Goal: Find contact information: Find contact information

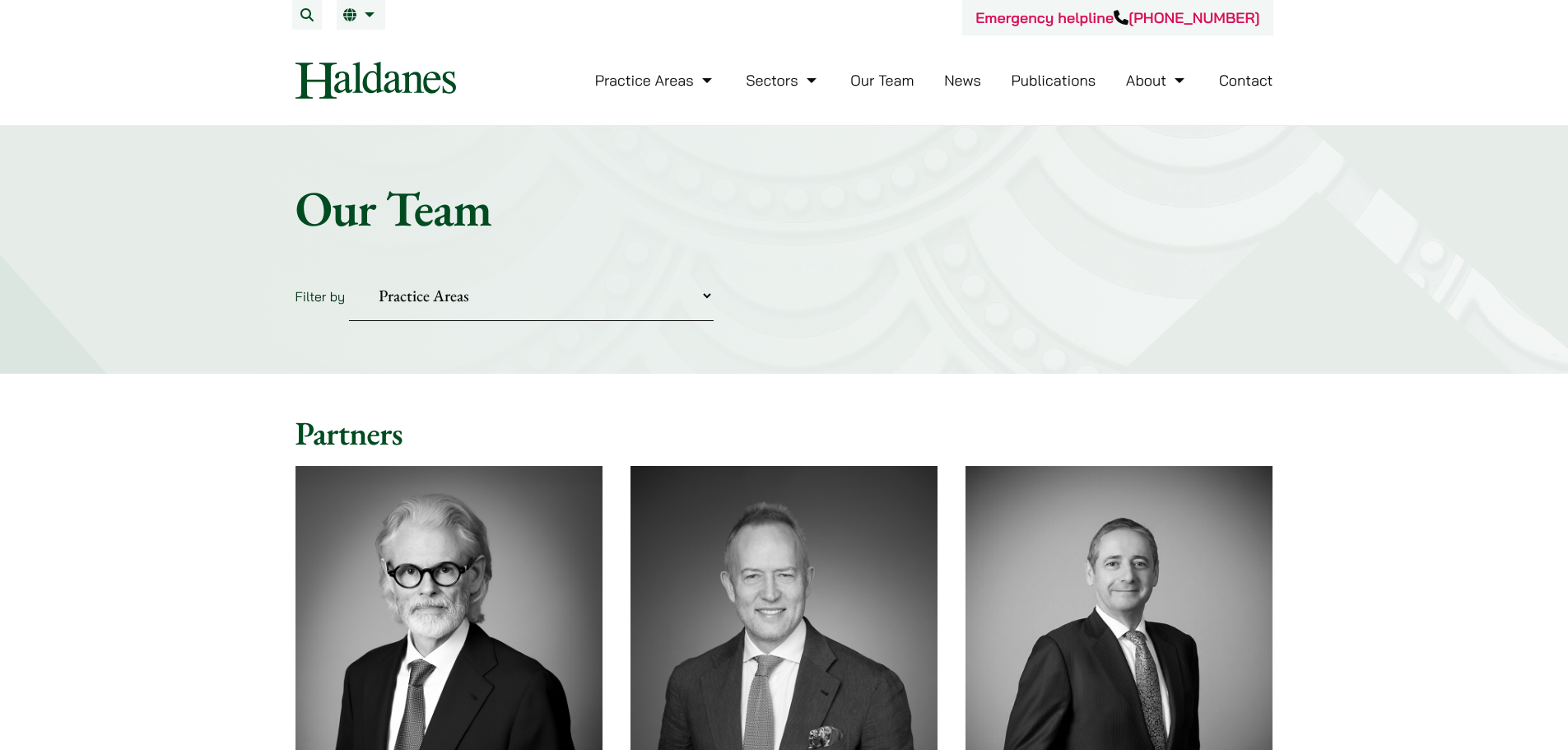
click at [659, 295] on select "Practice Areas Antitrust and Competition Civil Litigation & Dispute Resolution …" at bounding box center [531, 296] width 365 height 51
click at [920, 295] on form "Filter by Practice Areas Antitrust and Competition Civil Litigation & Dispute R…" at bounding box center [784, 296] width 978 height 51
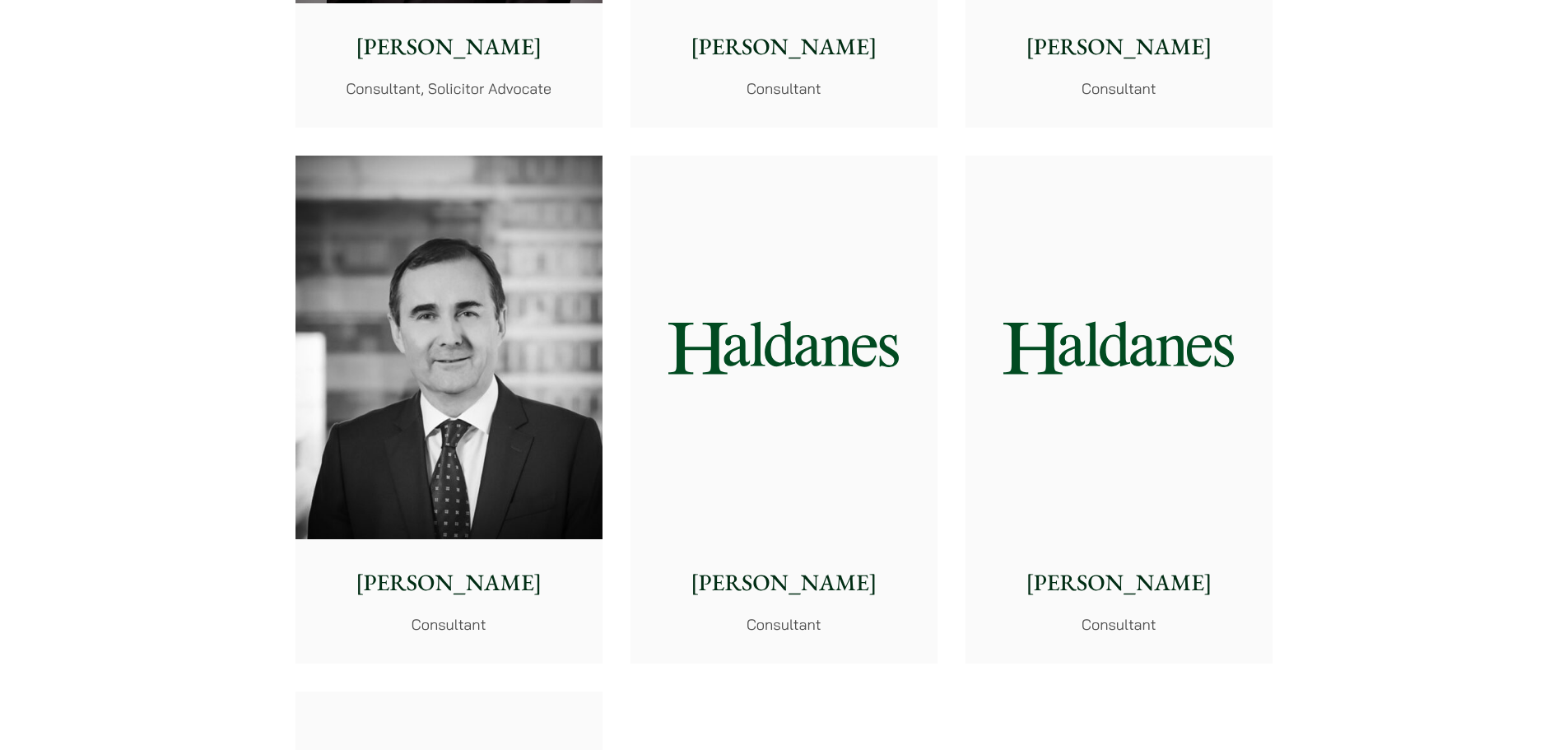
scroll to position [7735, 0]
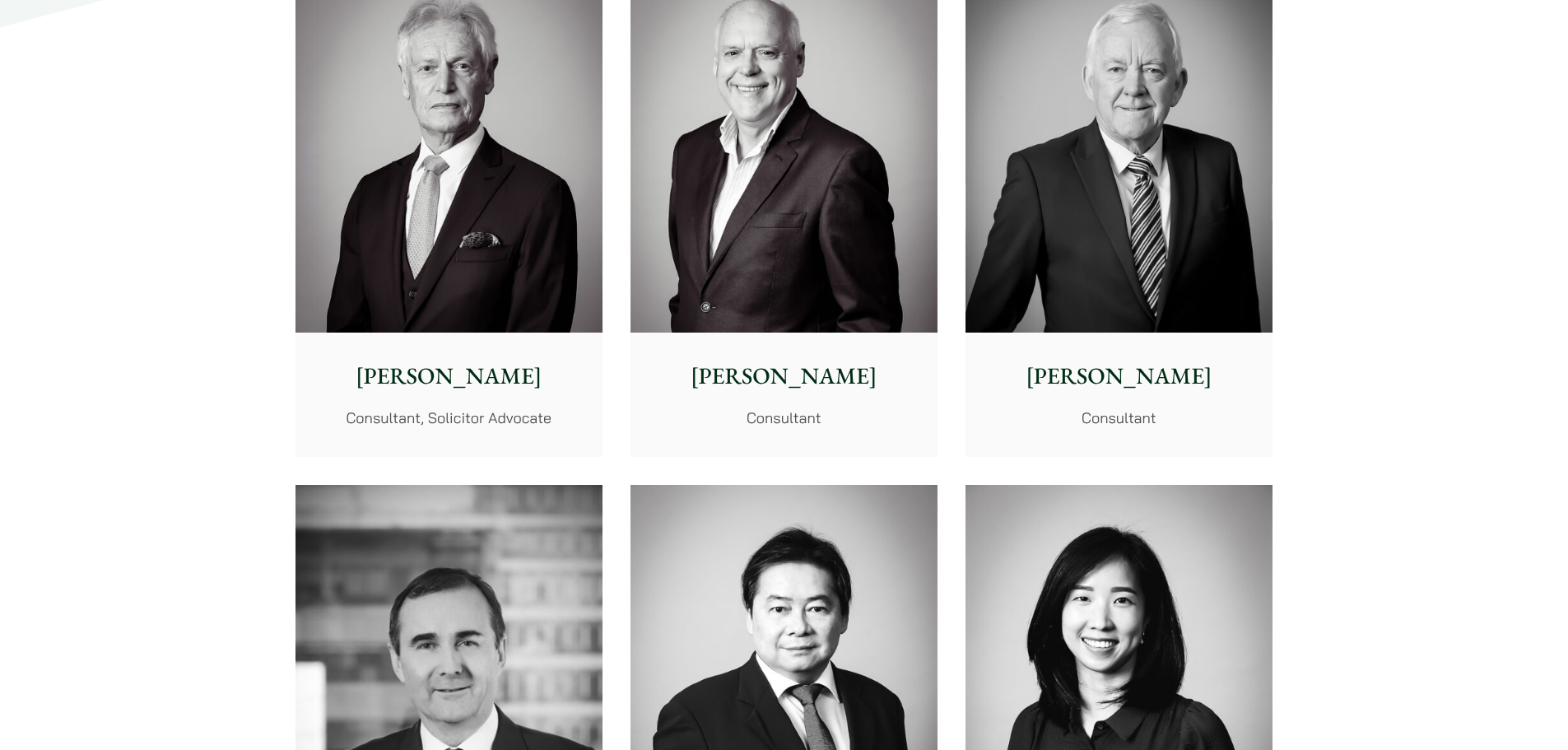
click at [1153, 236] on img at bounding box center [1119, 140] width 307 height 384
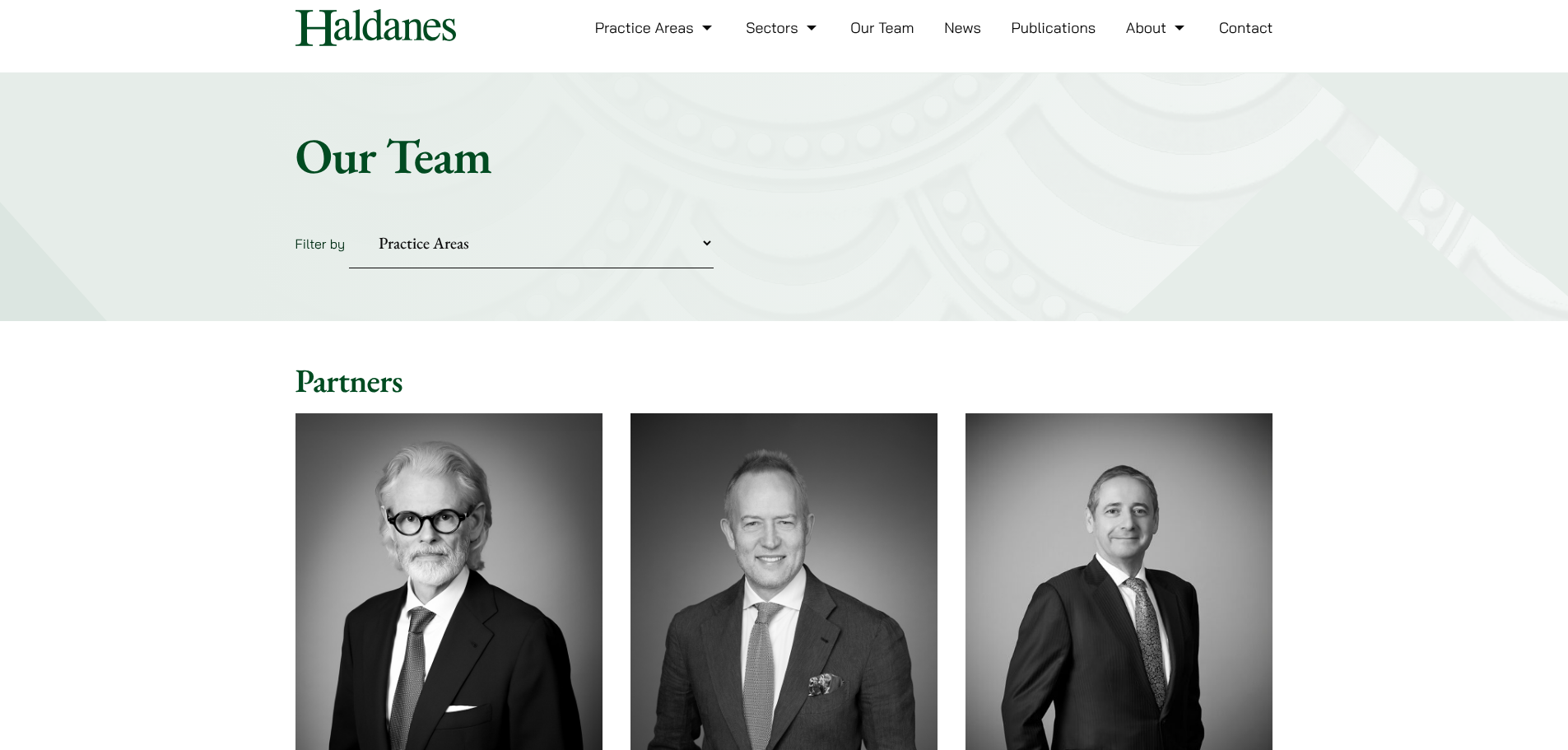
scroll to position [82, 0]
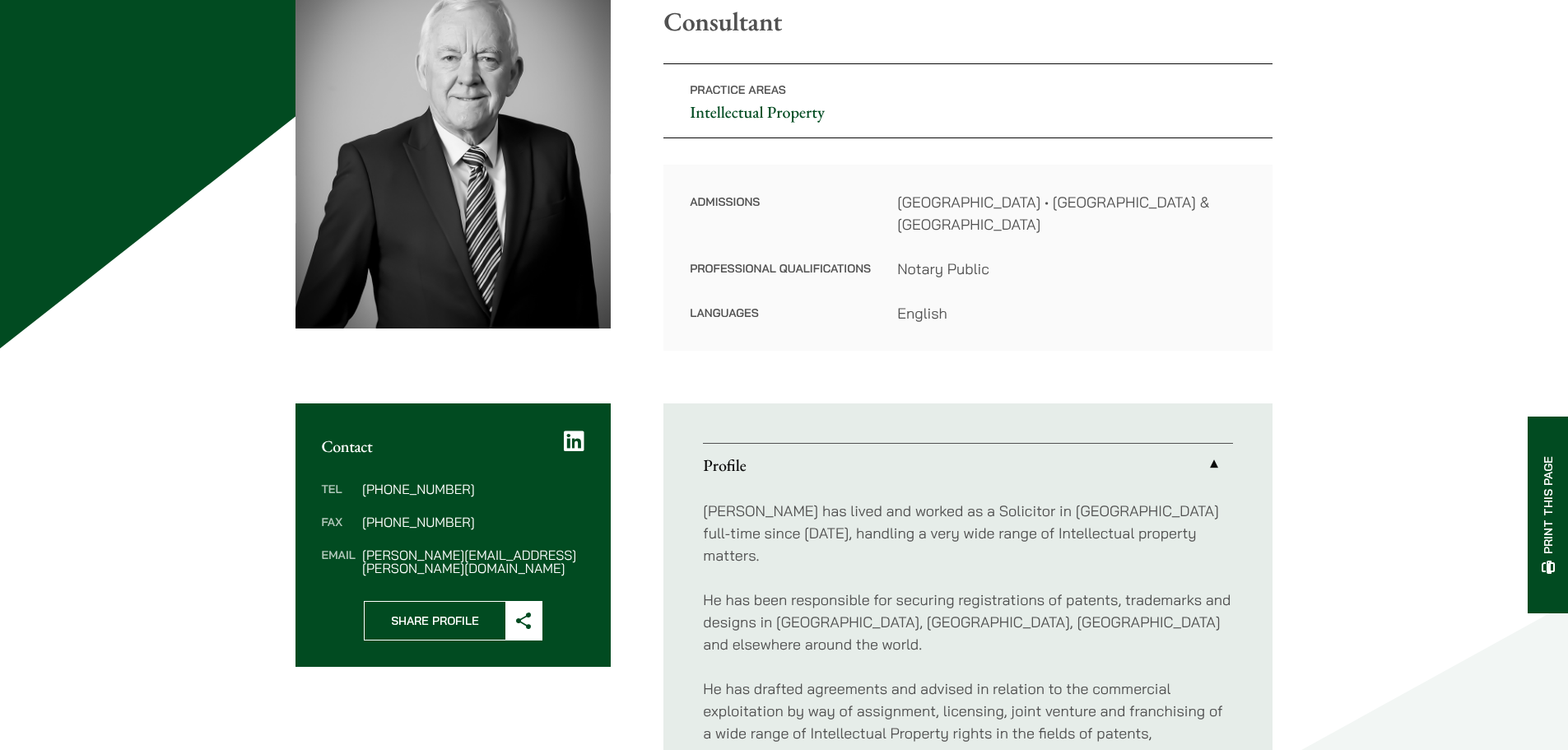
scroll to position [247, 0]
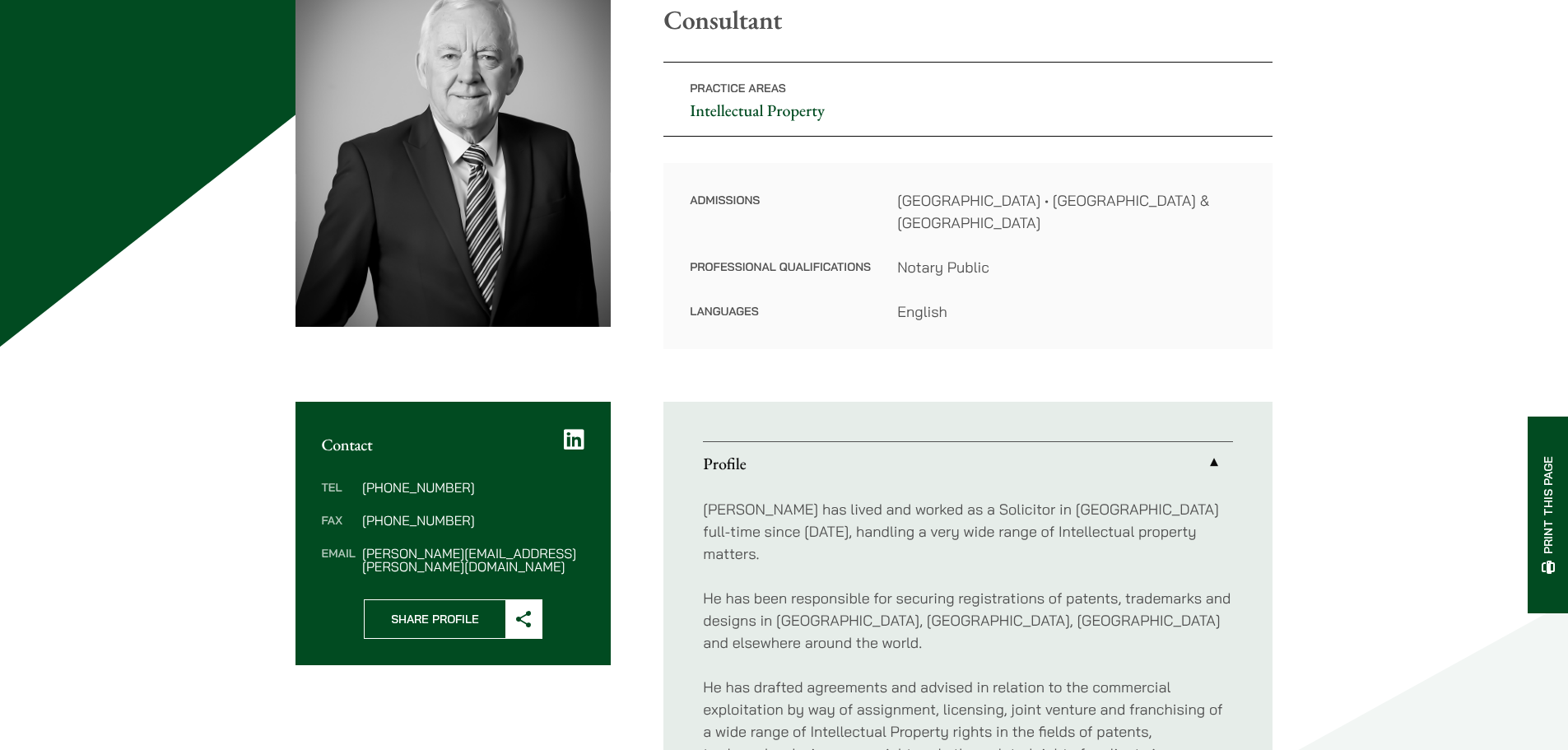
drag, startPoint x: 509, startPoint y: 534, endPoint x: 559, endPoint y: 551, distance: 52.8
click at [559, 551] on div "Tel (852) 2868 1234 Fax (852) 2845 1637 Email tim.hancock@haldanes.com" at bounding box center [453, 527] width 316 height 145
drag, startPoint x: 539, startPoint y: 539, endPoint x: 363, endPoint y: 536, distance: 176.0
click at [363, 546] on dd "tim.hancock@haldanes.com" at bounding box center [473, 559] width 222 height 26
copy dd "tim.hancock@haldanes.com"
